Goal: Check status: Check status

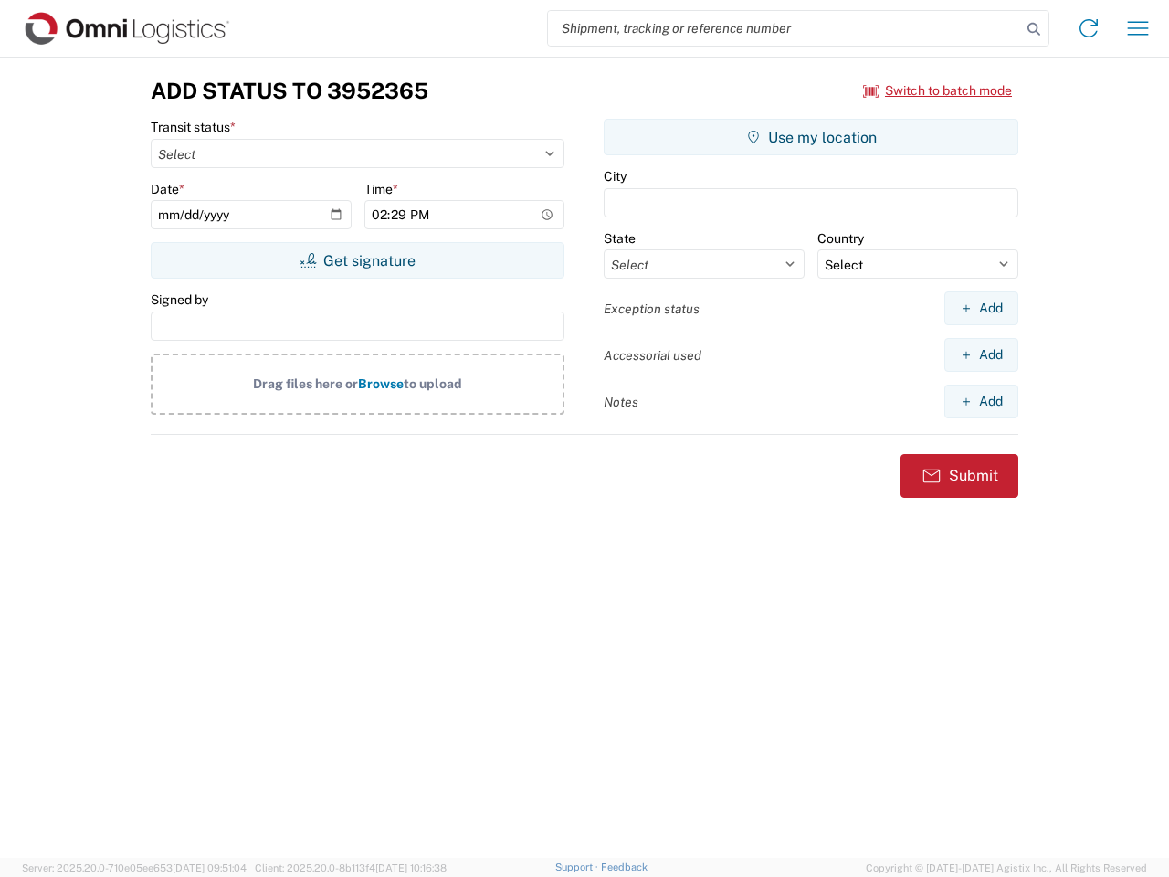
click at [785, 28] on input "search" at bounding box center [784, 28] width 473 height 35
click at [1034, 29] on icon at bounding box center [1034, 29] width 26 height 26
click at [1089, 28] on icon at bounding box center [1088, 28] width 29 height 29
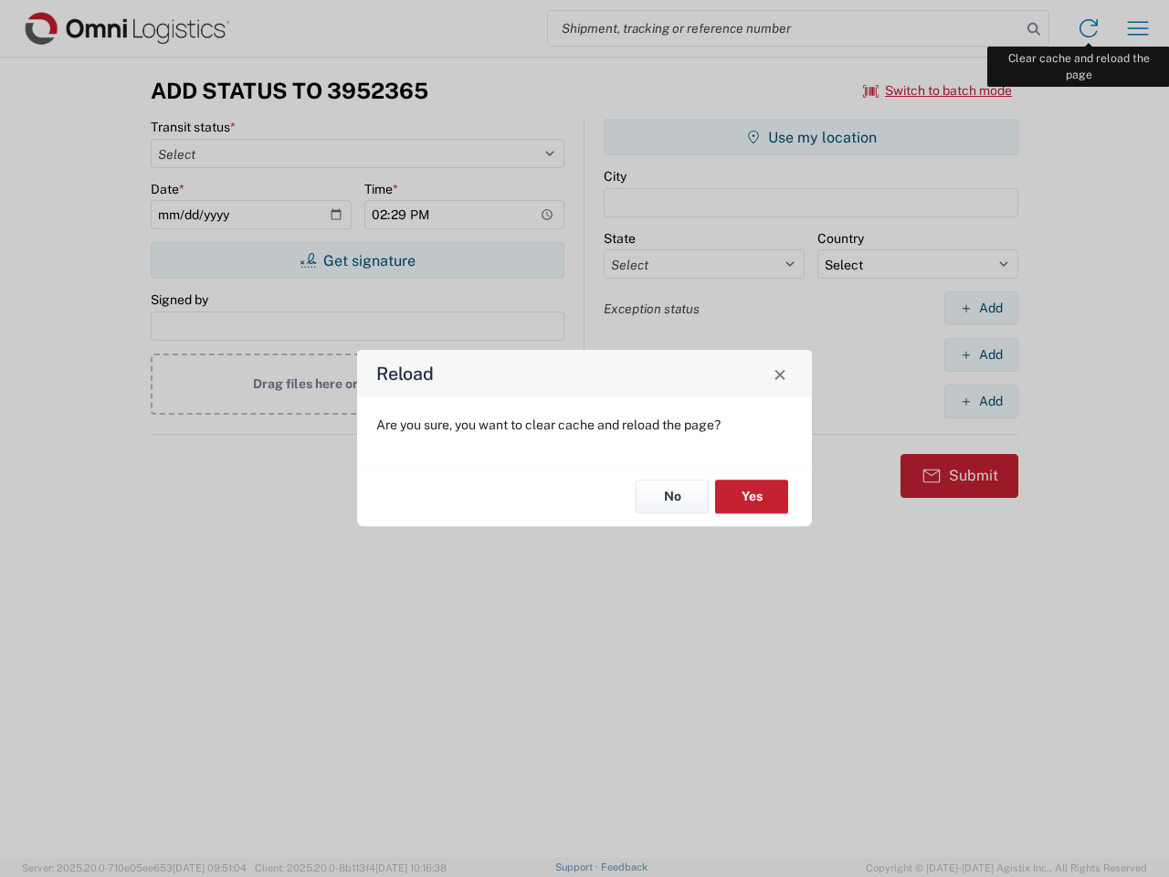
click at [1138, 28] on div "Reload Are you sure, you want to clear cache and reload the page? No Yes" at bounding box center [584, 438] width 1169 height 877
click at [938, 90] on div "Reload Are you sure, you want to clear cache and reload the page? No Yes" at bounding box center [584, 438] width 1169 height 877
click at [357, 260] on div "Reload Are you sure, you want to clear cache and reload the page? No Yes" at bounding box center [584, 438] width 1169 height 877
click at [811, 137] on div "Reload Are you sure, you want to clear cache and reload the page? No Yes" at bounding box center [584, 438] width 1169 height 877
click at [981, 308] on div "Reload Are you sure, you want to clear cache and reload the page? No Yes" at bounding box center [584, 438] width 1169 height 877
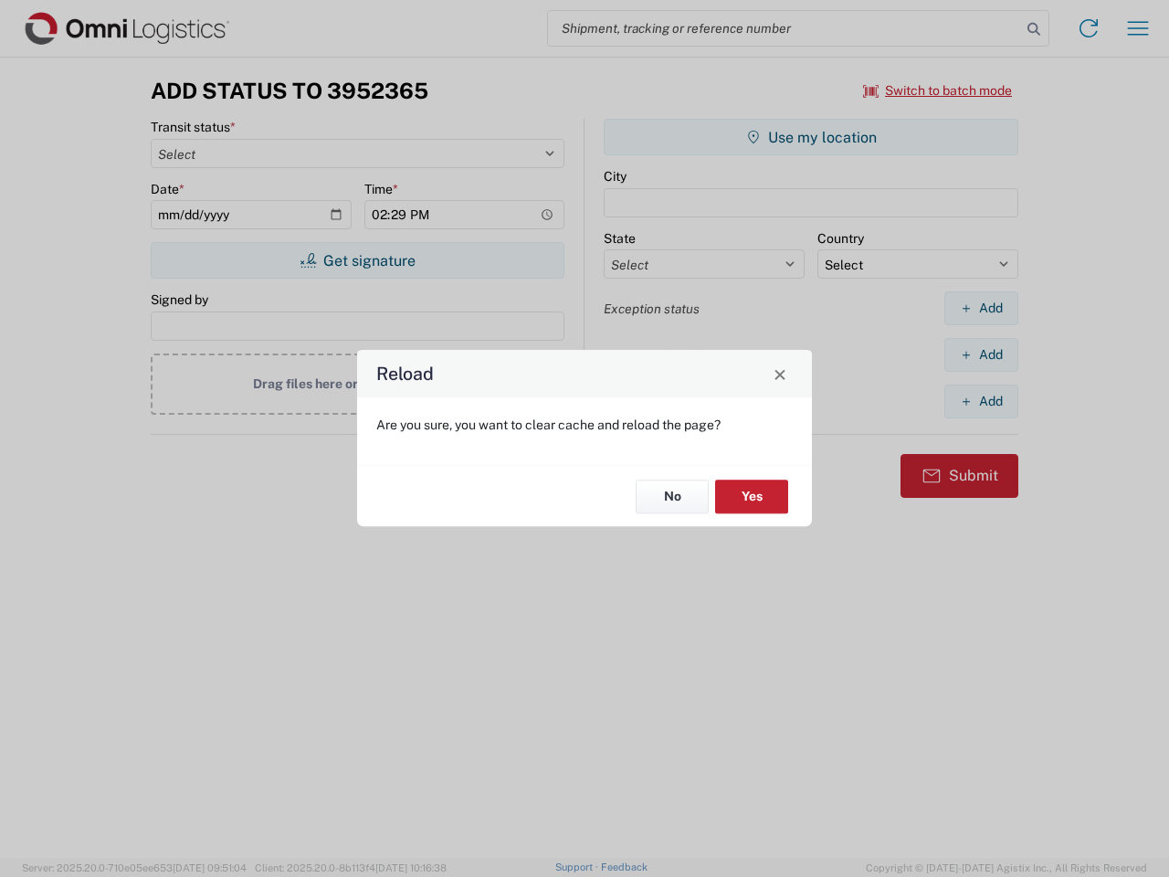
click at [981, 354] on div "Reload Are you sure, you want to clear cache and reload the page? No Yes" at bounding box center [584, 438] width 1169 height 877
click at [981, 401] on div "Reload Are you sure, you want to clear cache and reload the page? No Yes" at bounding box center [584, 438] width 1169 height 877
